Goal: Find specific page/section: Find specific page/section

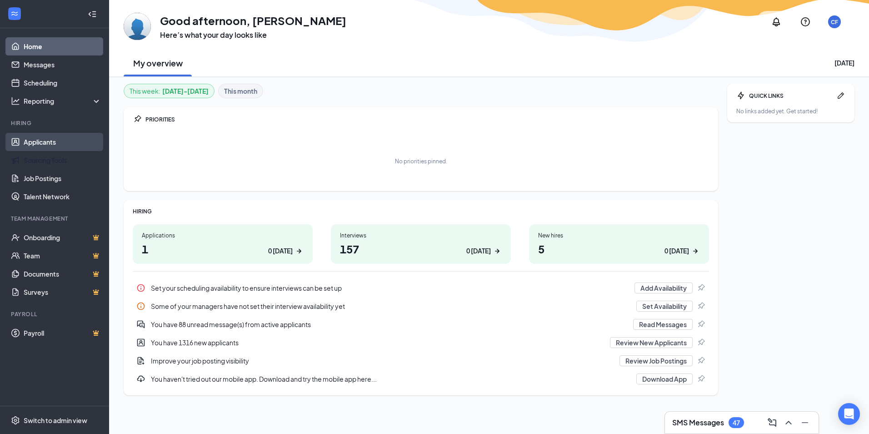
click at [40, 142] on link "Applicants" at bounding box center [63, 142] width 78 height 18
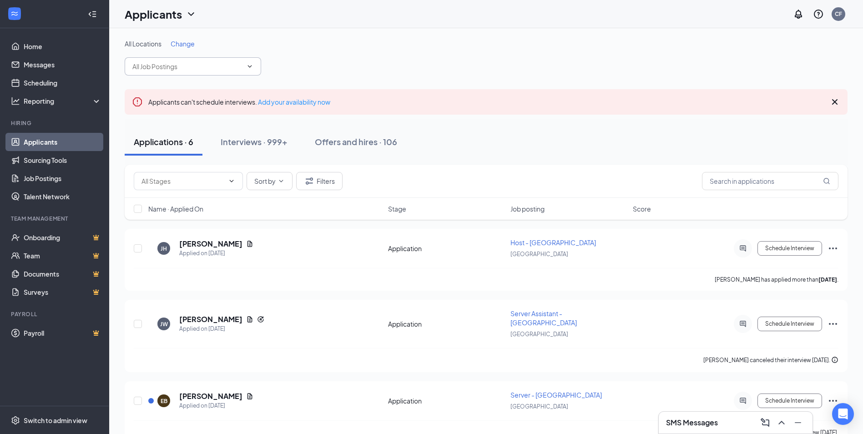
click at [192, 62] on input "text" at bounding box center [187, 66] width 110 height 10
type input "imani"
drag, startPoint x: 189, startPoint y: 62, endPoint x: 129, endPoint y: 62, distance: 60.0
click at [129, 62] on span "imani No options" at bounding box center [193, 66] width 136 height 18
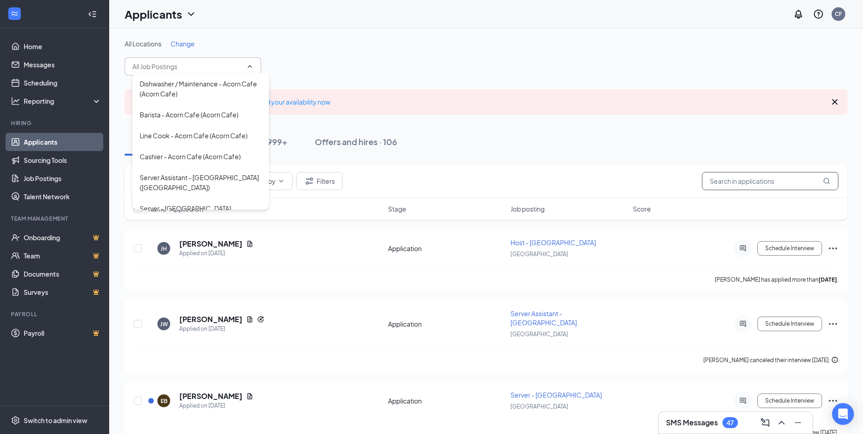
click at [742, 173] on input "text" at bounding box center [770, 181] width 136 height 18
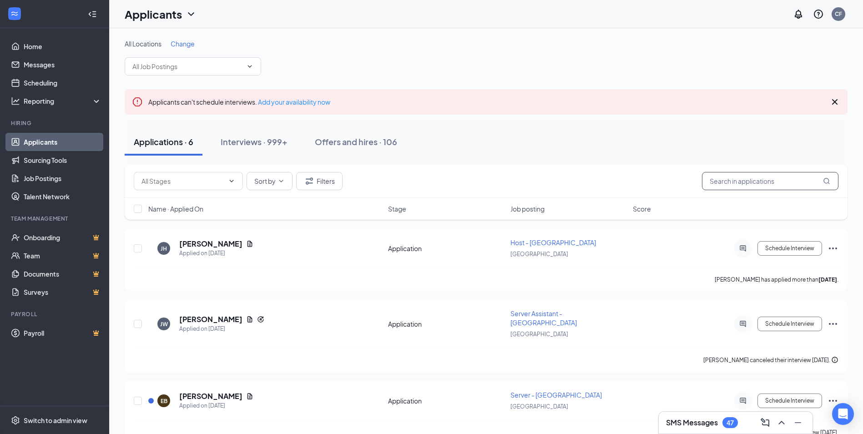
click at [744, 174] on input "text" at bounding box center [770, 181] width 136 height 18
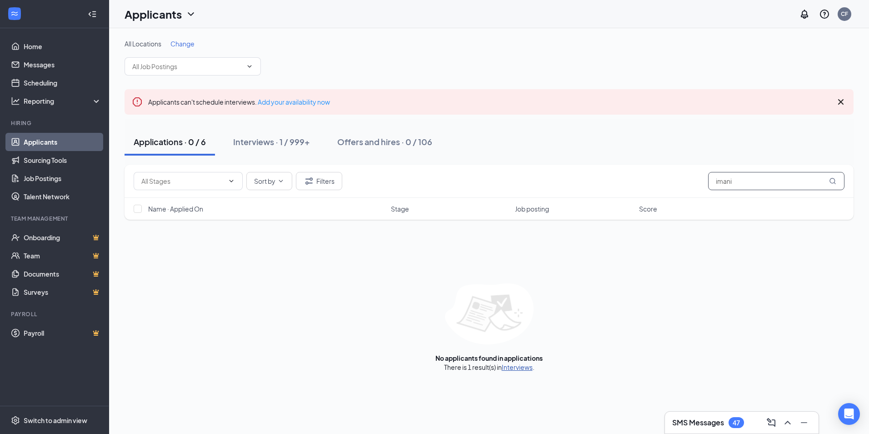
type input "imani"
click at [526, 367] on link "Interviews" at bounding box center [517, 367] width 31 height 8
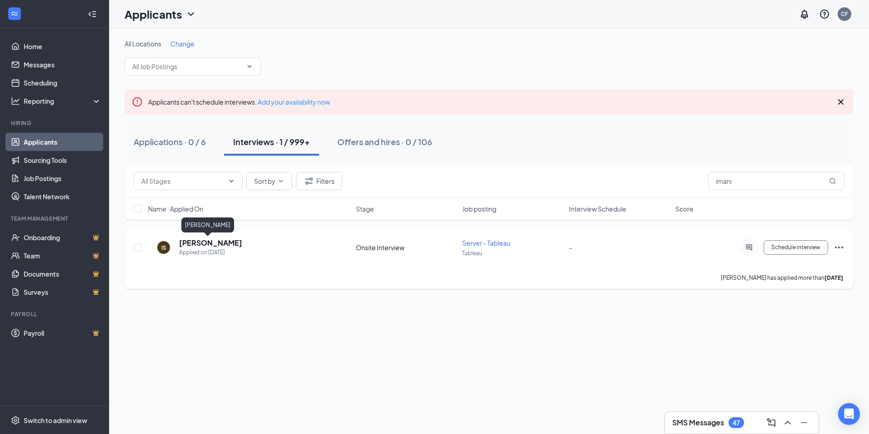
click at [208, 242] on h5 "[PERSON_NAME]" at bounding box center [210, 243] width 63 height 10
